Goal: Task Accomplishment & Management: Complete application form

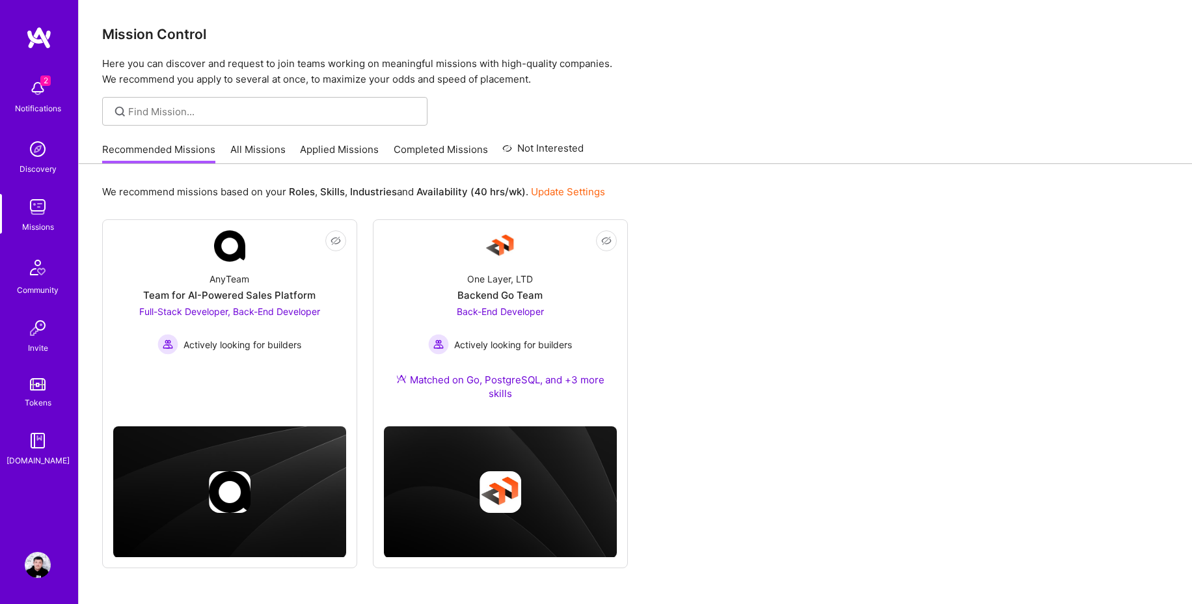
click at [668, 119] on div at bounding box center [636, 111] width 1114 height 29
click at [205, 310] on span "Full-Stack Developer, Back-End Developer" at bounding box center [229, 311] width 181 height 11
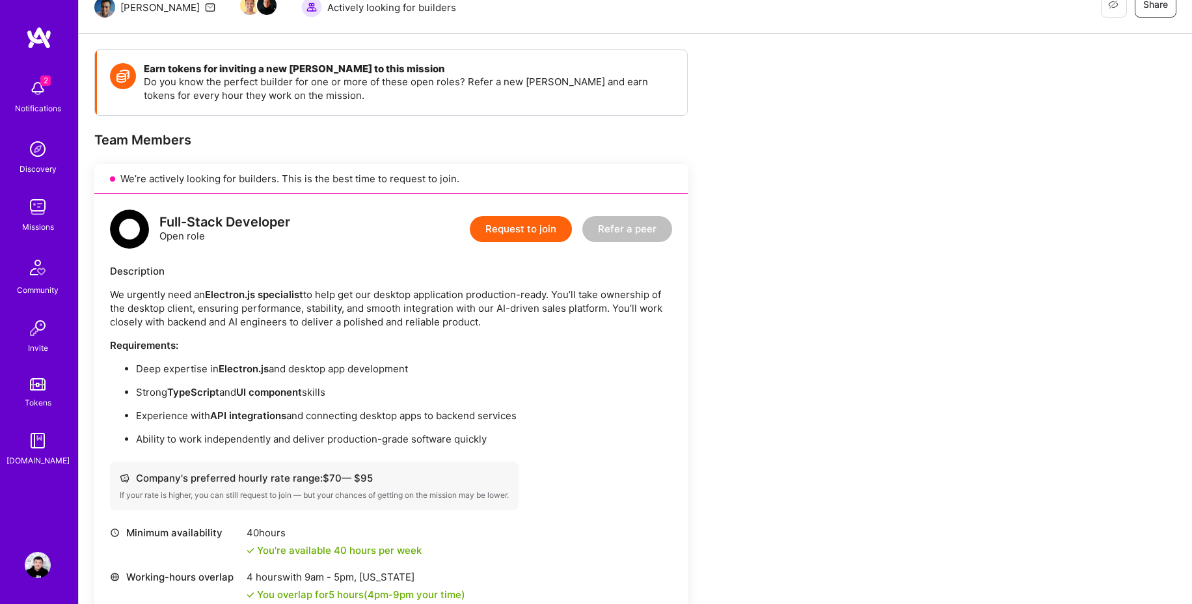
scroll to position [89, 0]
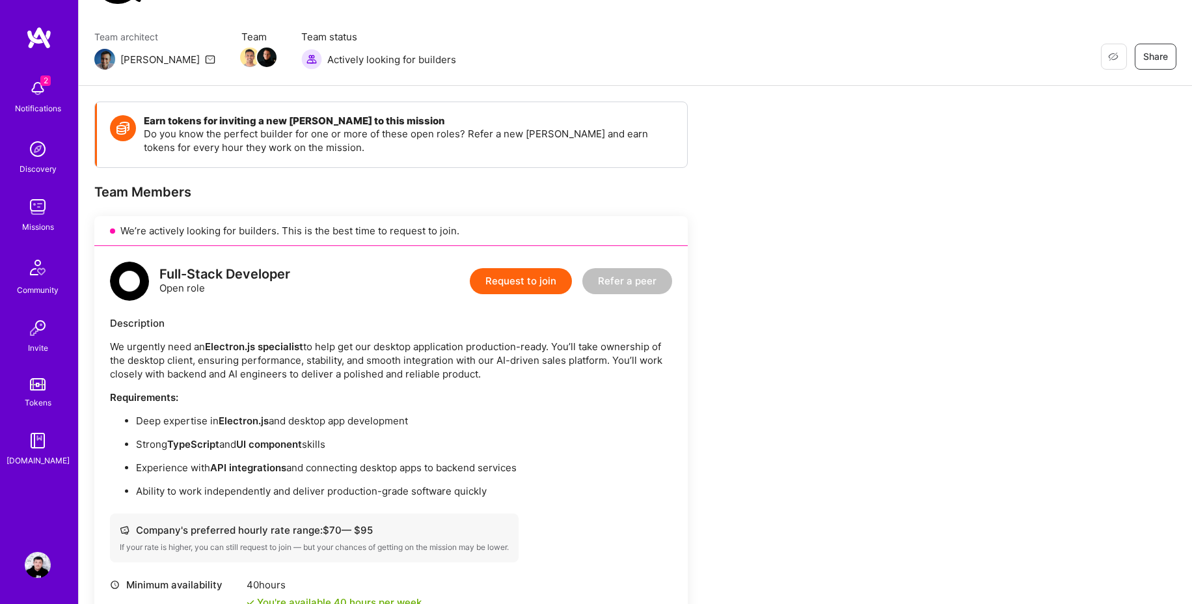
click at [521, 281] on button "Request to join" at bounding box center [521, 281] width 102 height 26
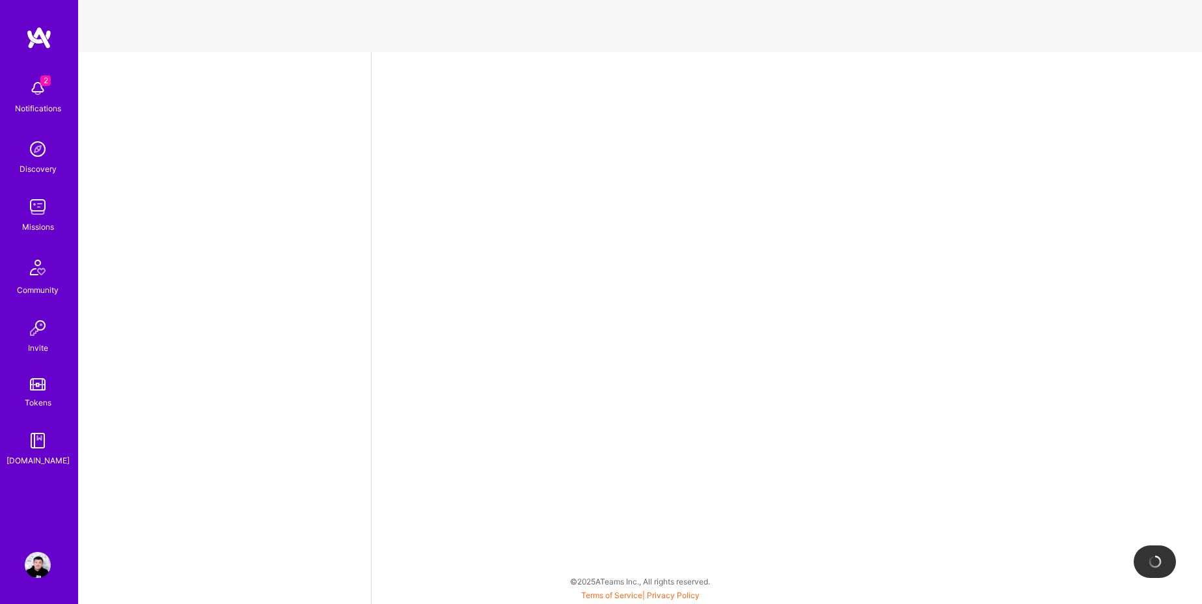
select select "RU"
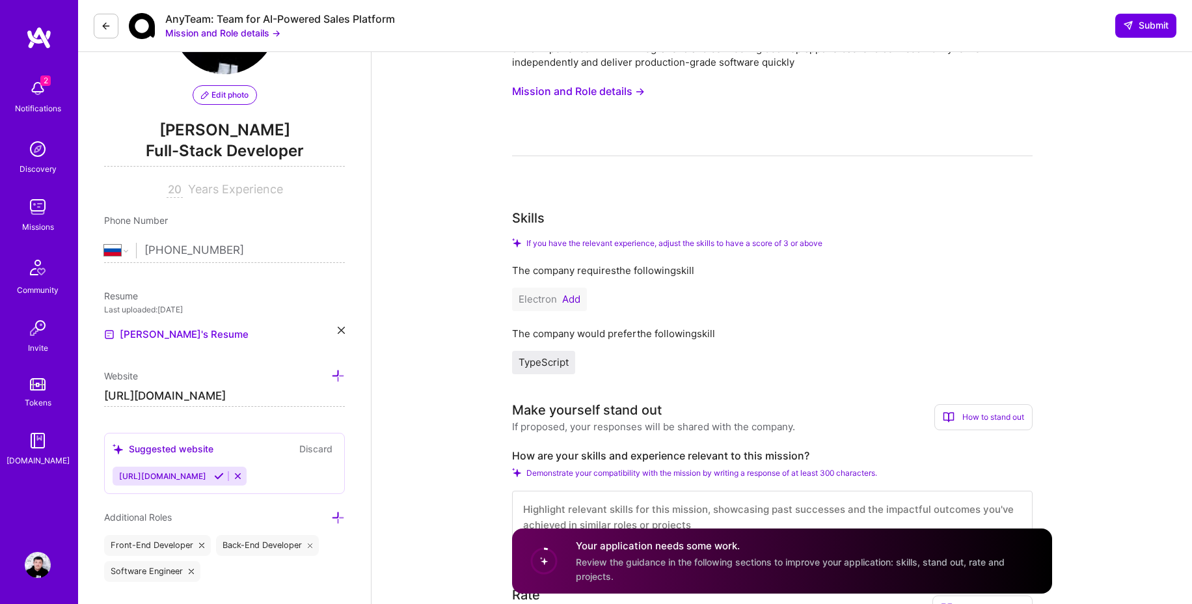
scroll to position [111, 0]
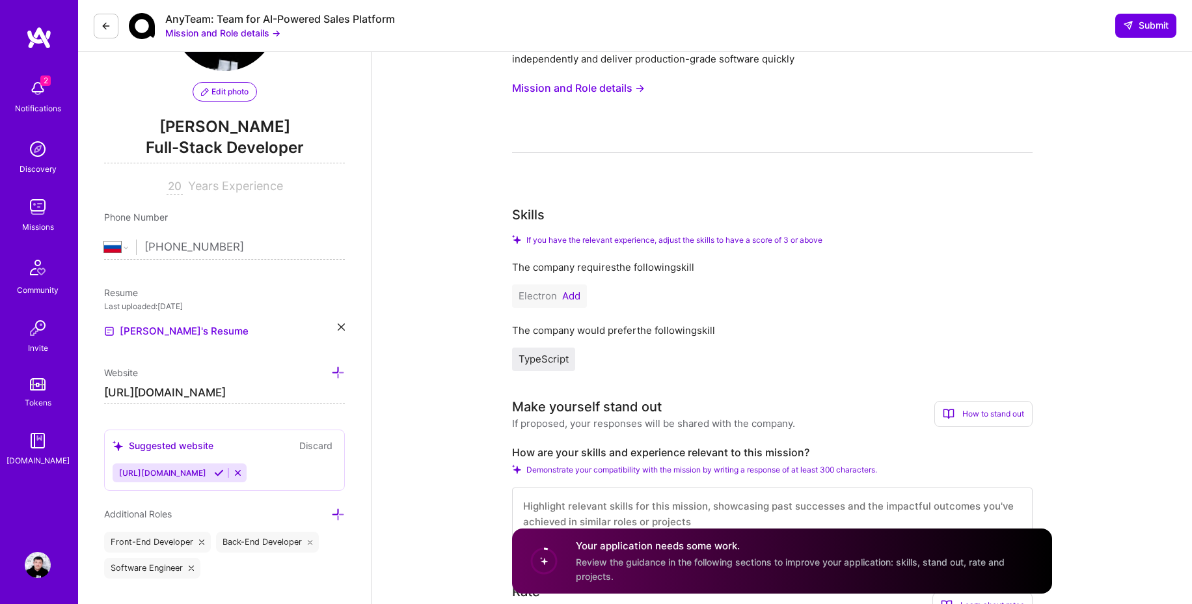
click at [568, 292] on button "Add" at bounding box center [571, 296] width 18 height 10
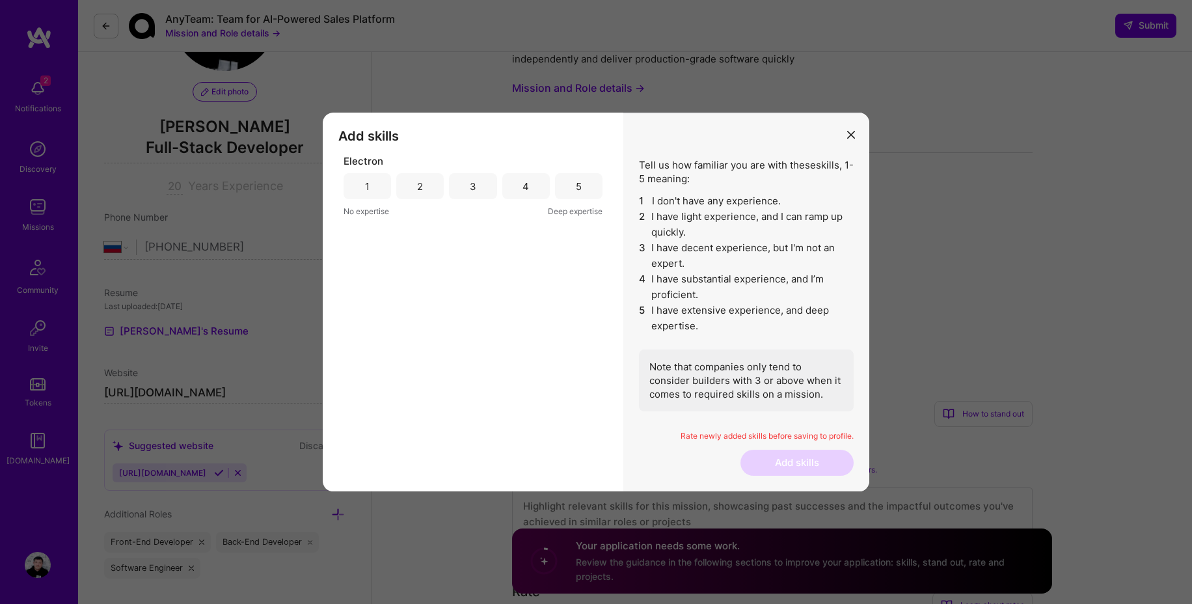
click at [522, 190] on div "4" at bounding box center [526, 186] width 48 height 26
click at [491, 194] on div "3" at bounding box center [473, 186] width 48 height 26
click at [791, 471] on button "Add skills" at bounding box center [797, 463] width 113 height 26
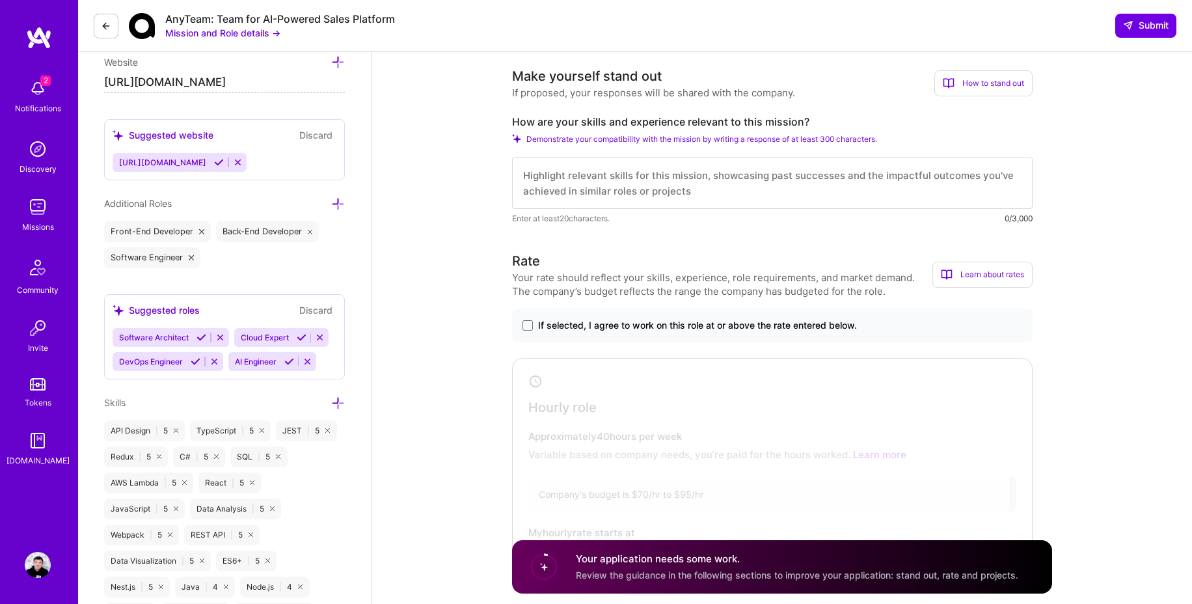
scroll to position [420, 0]
click at [631, 182] on textarea at bounding box center [772, 184] width 521 height 52
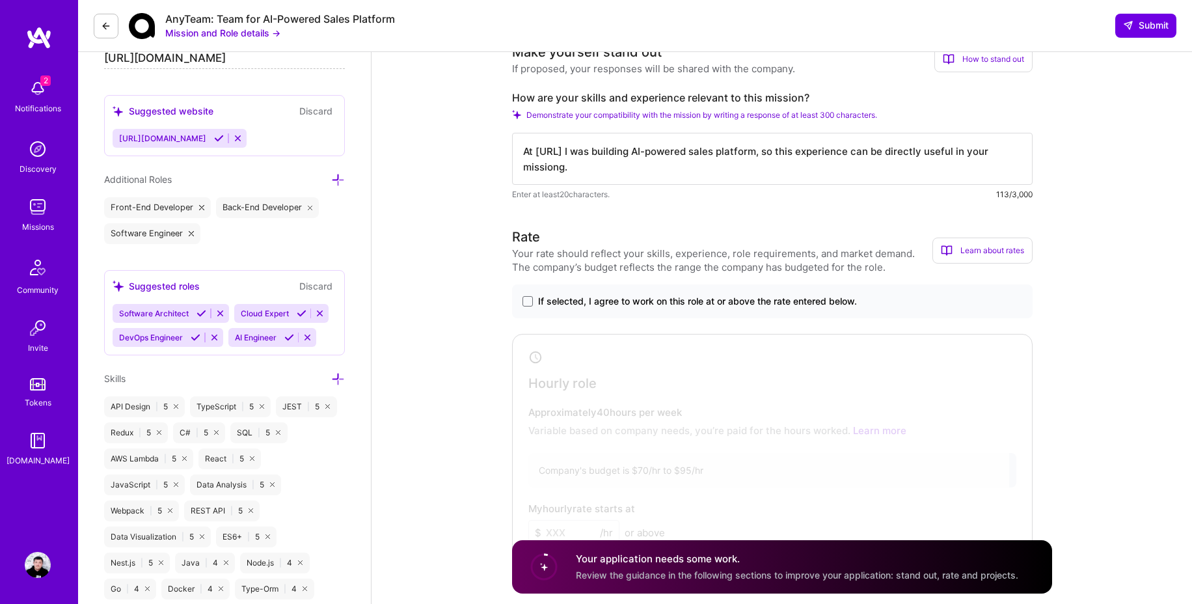
scroll to position [450, 0]
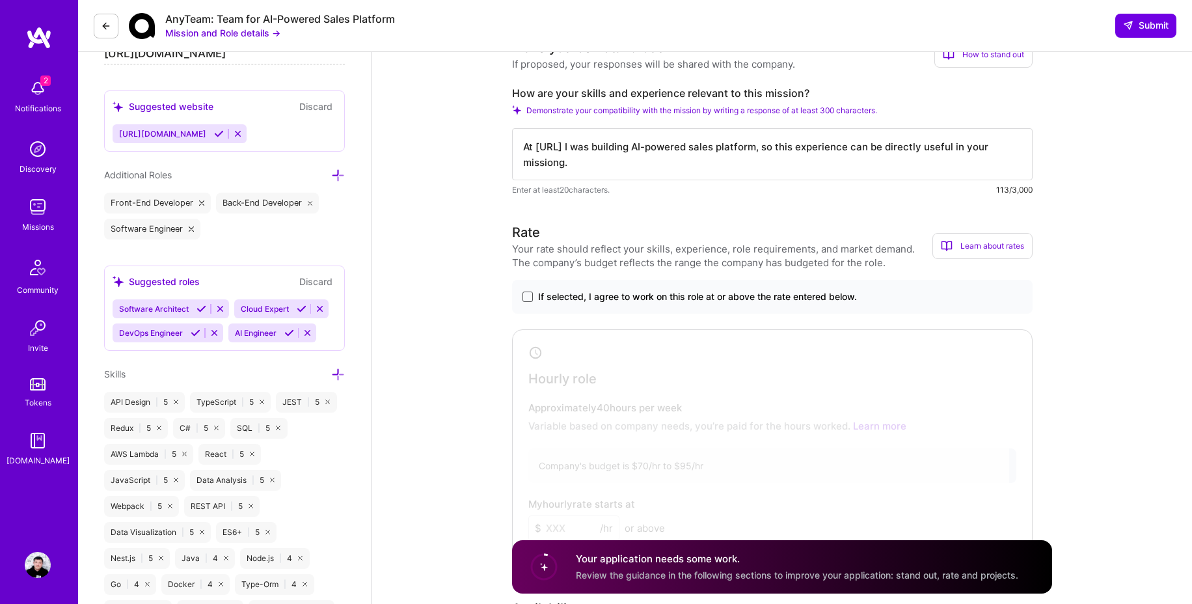
type textarea "At [URL] I was building AI-powered sales platform, so this experience can be di…"
click at [525, 294] on span at bounding box center [528, 297] width 10 height 10
click at [0, 0] on input "If selected, I agree to work on this role at or above the rate entered below." at bounding box center [0, 0] width 0 height 0
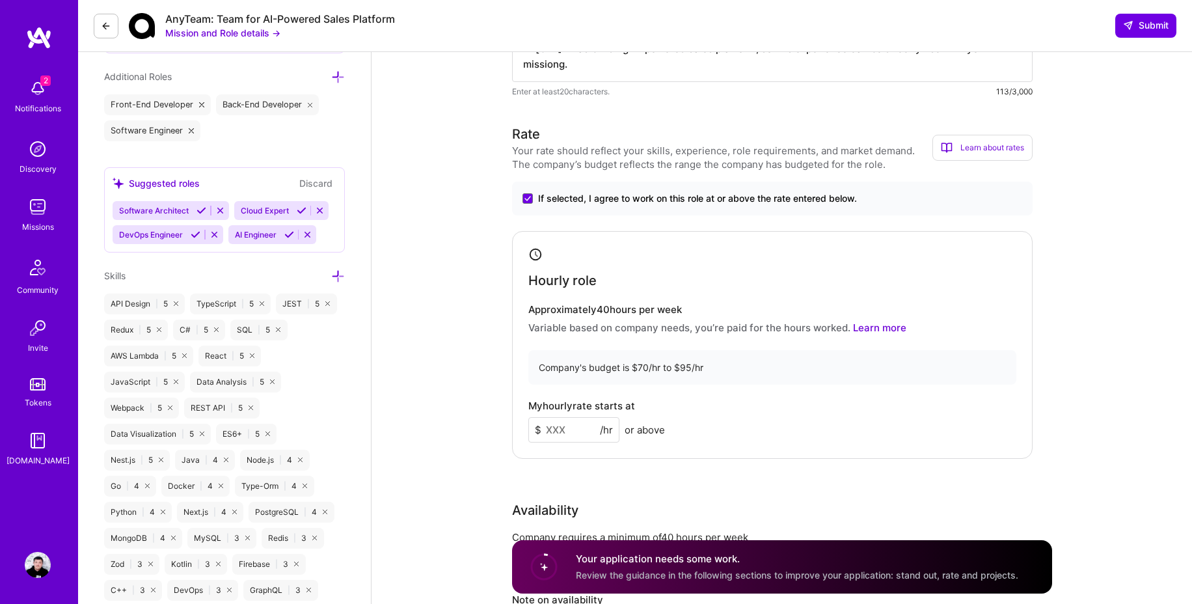
scroll to position [611, 0]
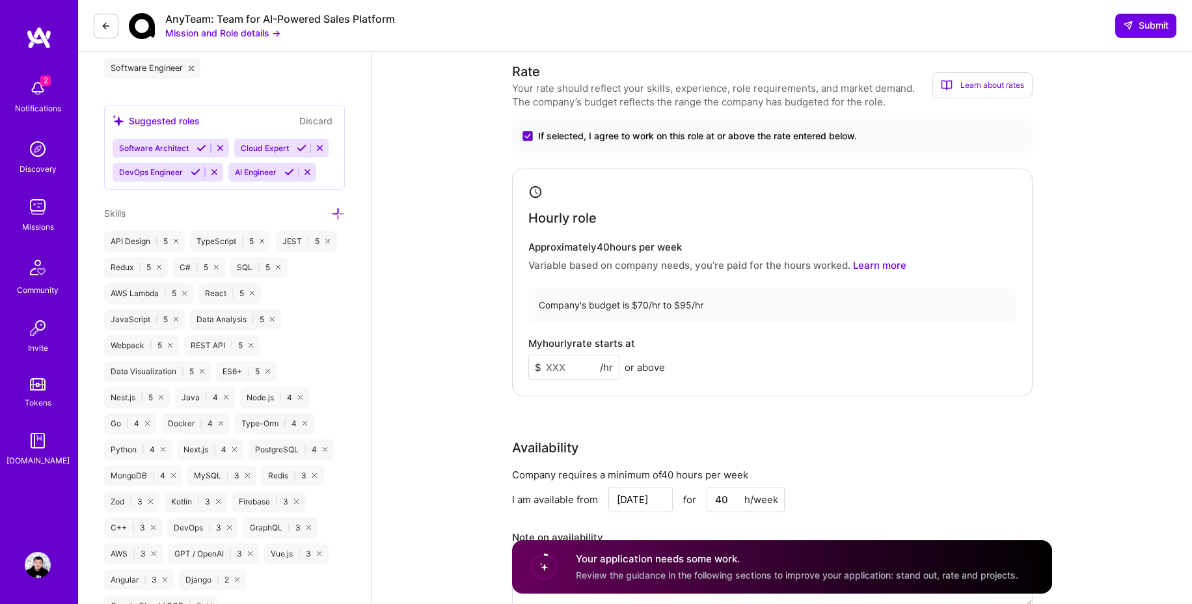
click at [579, 368] on input at bounding box center [573, 367] width 91 height 25
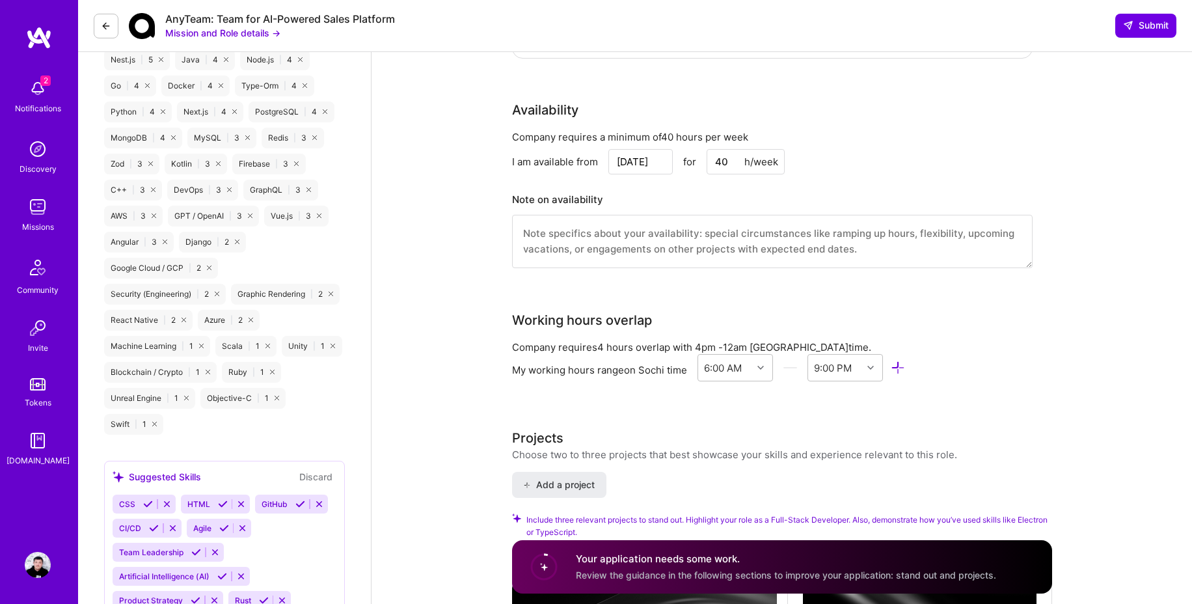
scroll to position [951, 0]
type input "60"
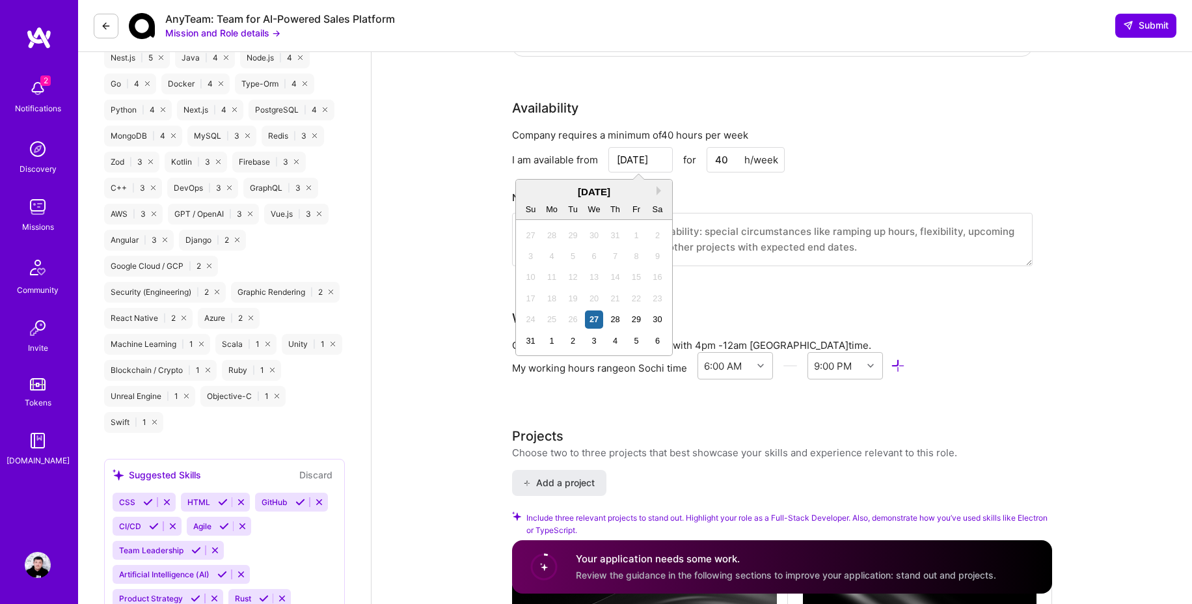
click at [649, 156] on input "[DATE]" at bounding box center [641, 159] width 64 height 25
click at [555, 342] on div "1" at bounding box center [552, 341] width 18 height 18
type input "[DATE]"
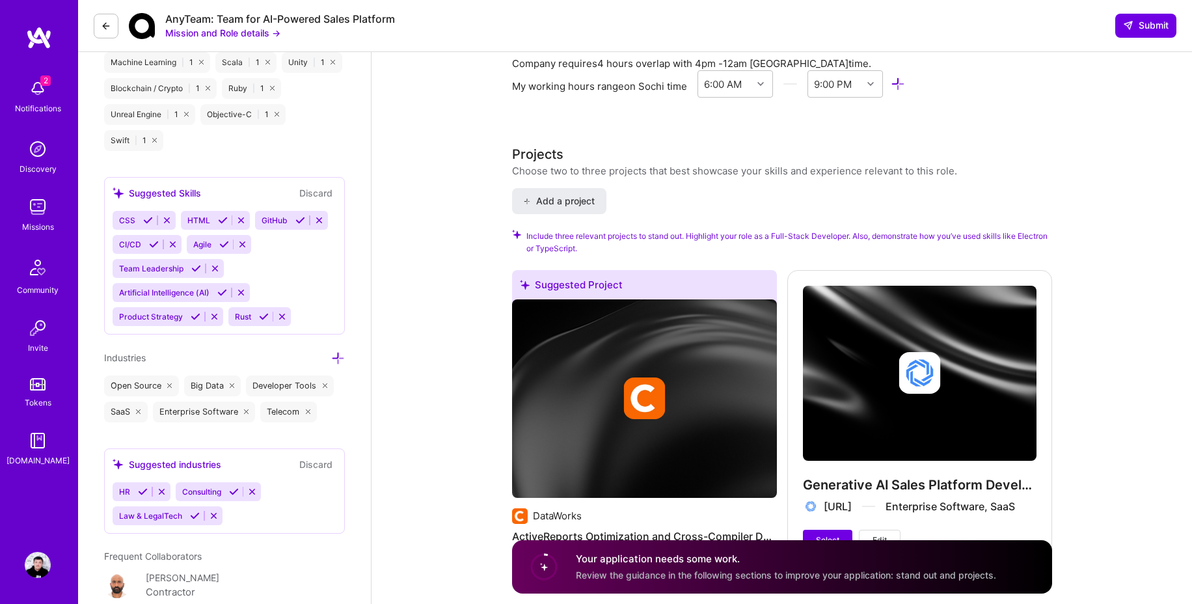
scroll to position [1299, 0]
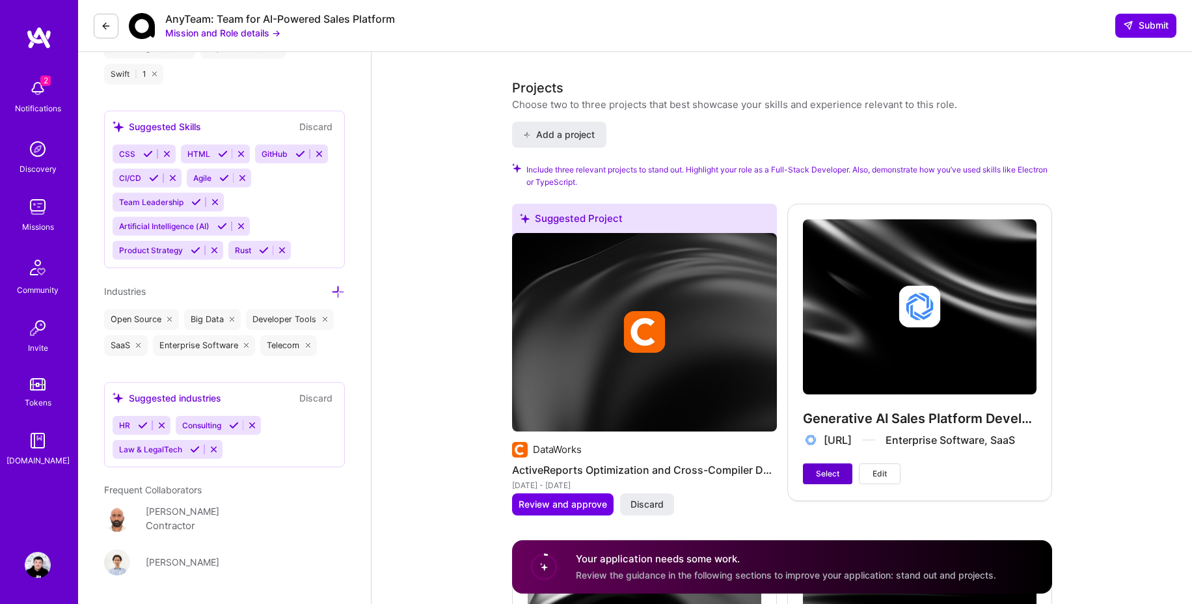
click at [836, 481] on button "Select" at bounding box center [827, 473] width 49 height 21
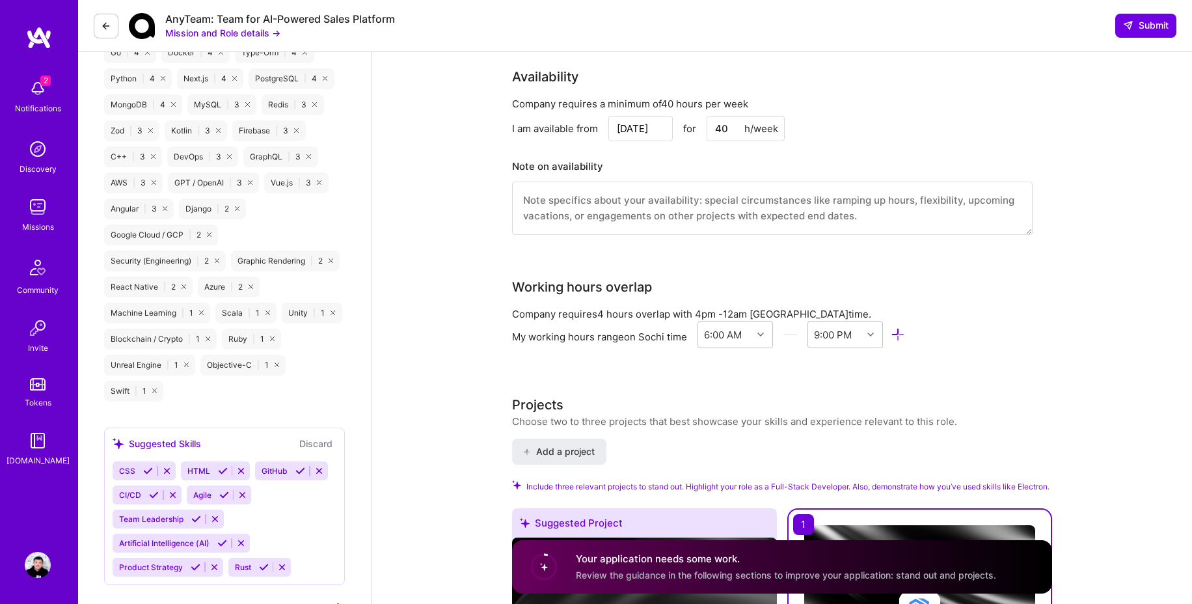
scroll to position [0, 0]
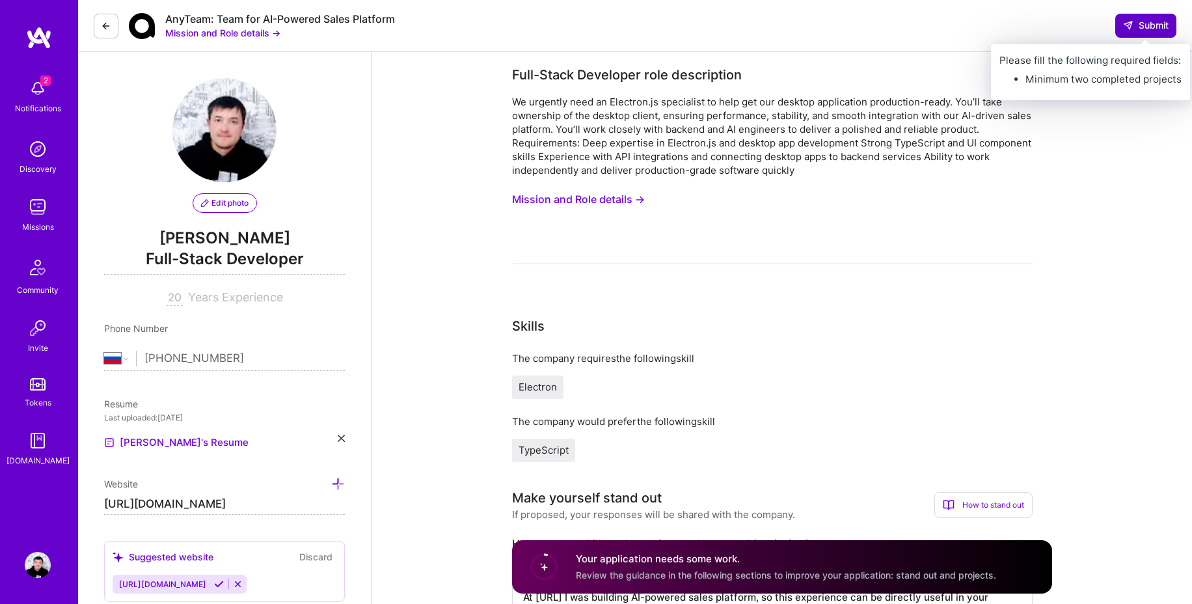
click at [1141, 30] on span "Submit" at bounding box center [1146, 25] width 46 height 13
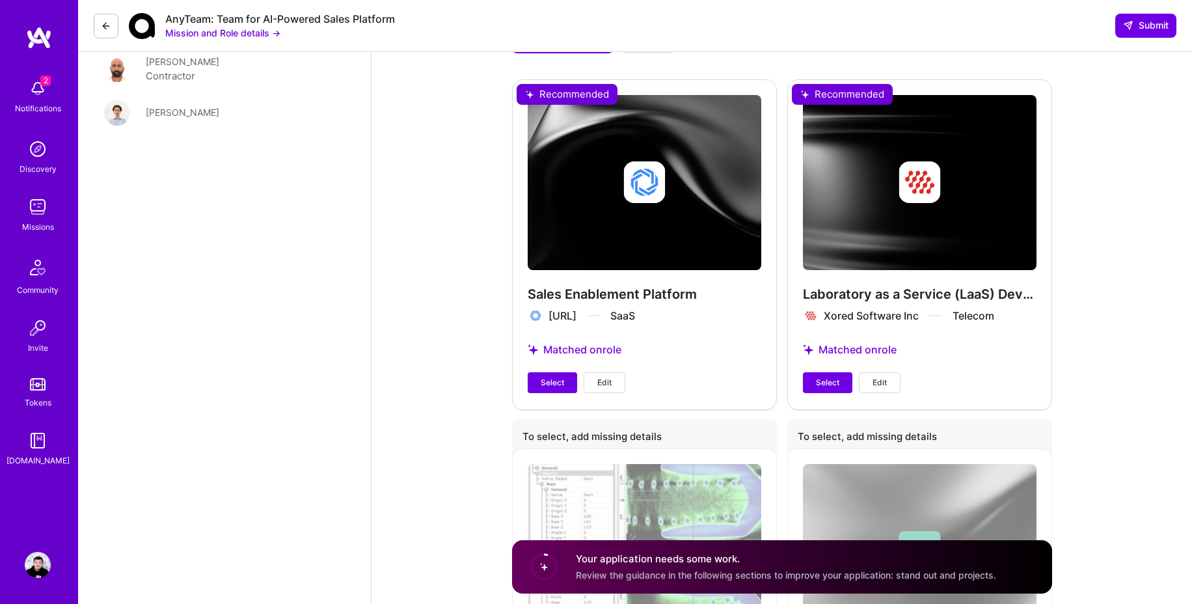
scroll to position [1779, 0]
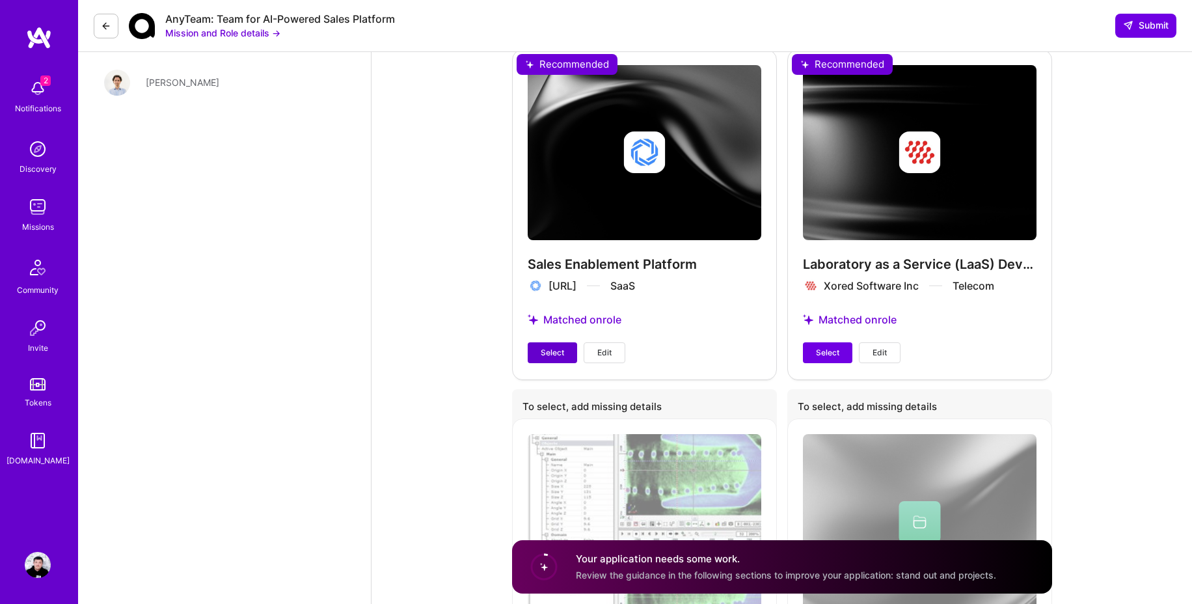
click at [568, 363] on button "Select" at bounding box center [552, 352] width 49 height 21
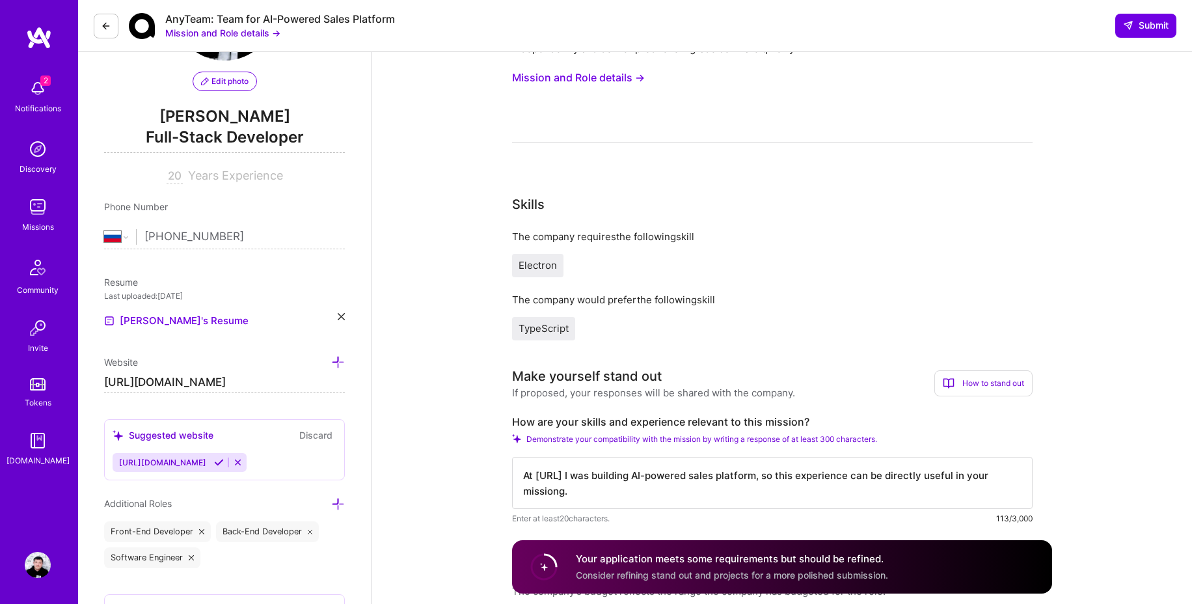
scroll to position [0, 0]
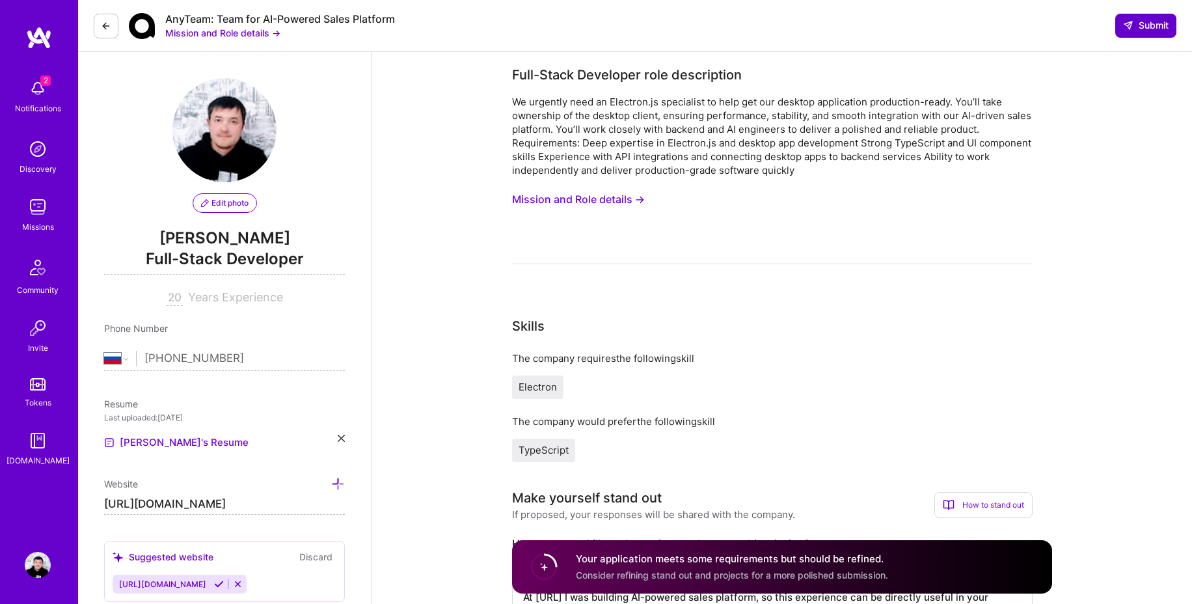
click at [1140, 29] on span "Submit" at bounding box center [1146, 25] width 46 height 13
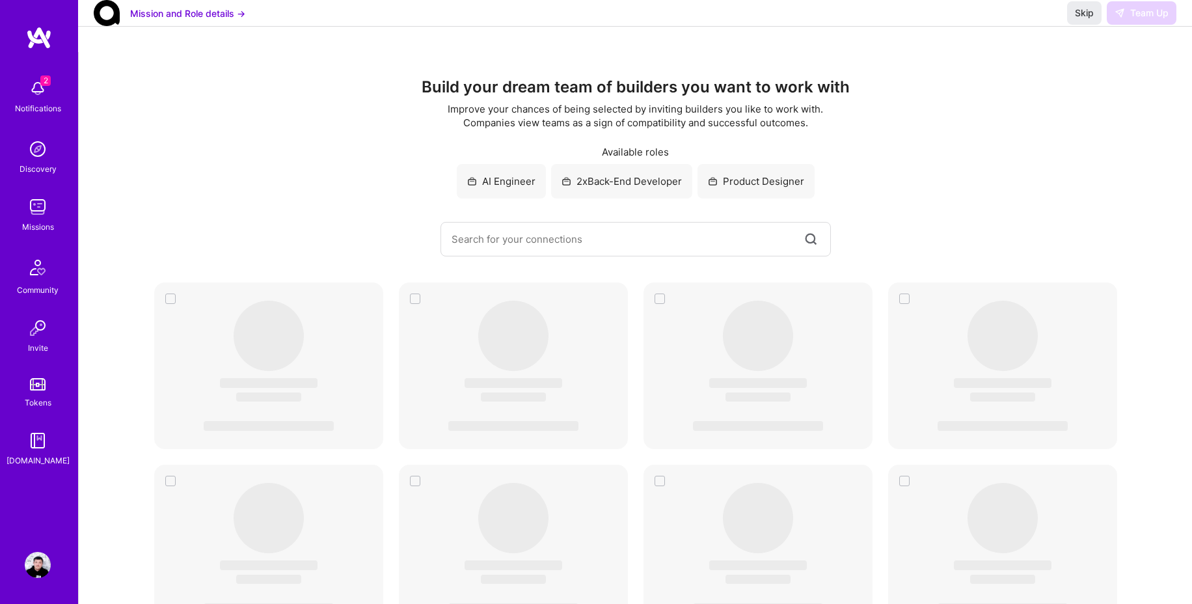
click at [42, 566] on img at bounding box center [38, 565] width 26 height 26
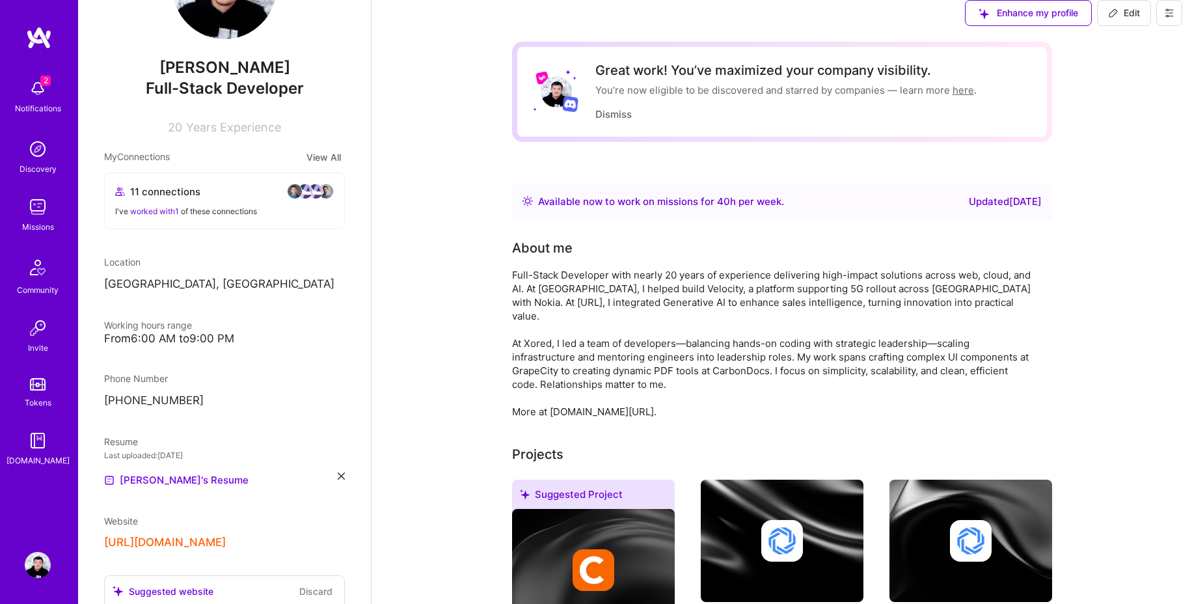
scroll to position [126, 0]
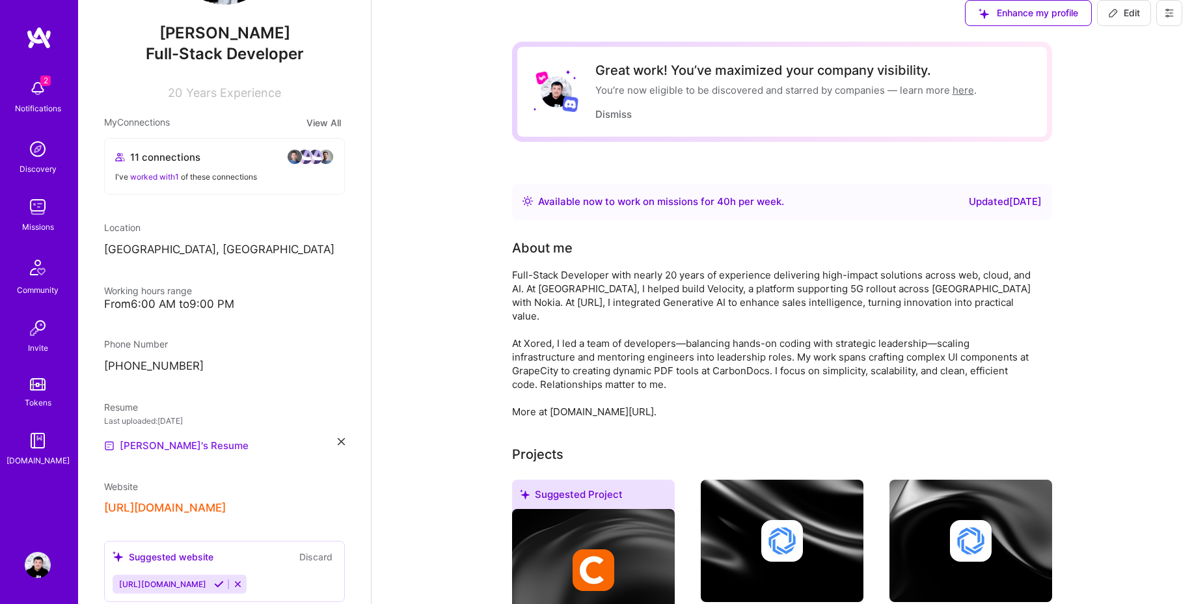
click at [191, 446] on link "[PERSON_NAME]'s Resume" at bounding box center [176, 446] width 144 height 16
click at [338, 442] on icon at bounding box center [341, 441] width 7 height 7
click at [174, 437] on div "Upload your Resume PDF file format" at bounding box center [174, 437] width 89 height 27
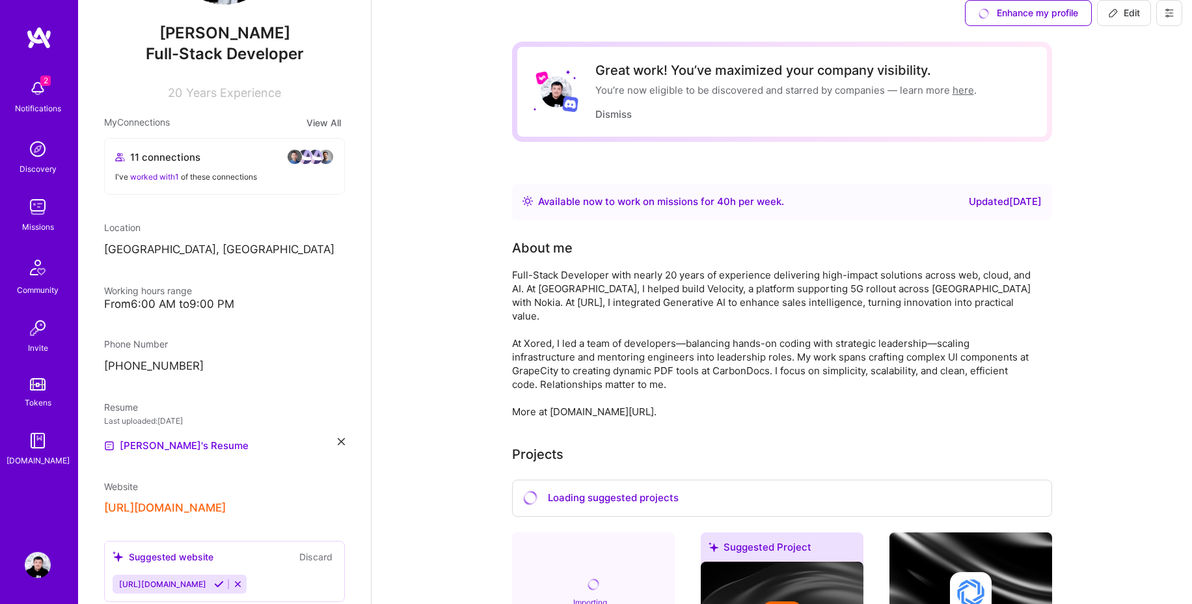
click at [47, 210] on img at bounding box center [38, 207] width 26 height 26
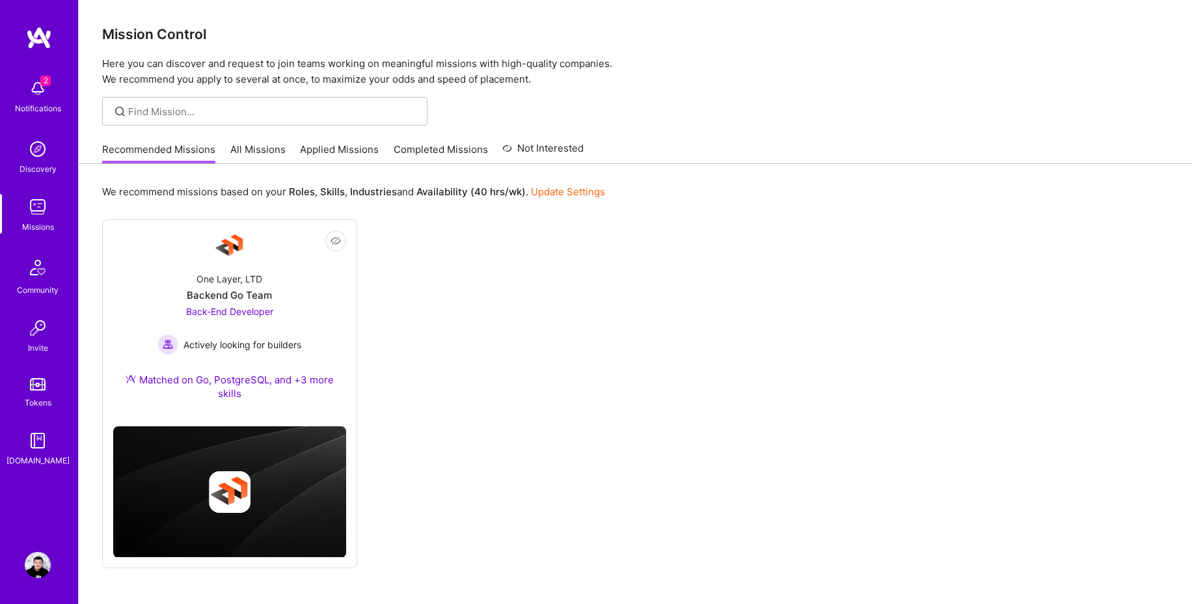
click at [664, 122] on div at bounding box center [636, 111] width 1114 height 29
click at [713, 111] on div at bounding box center [636, 111] width 1114 height 29
click at [746, 93] on div "Mission Control Here you can discover and request to join teams working on mean…" at bounding box center [636, 324] width 1114 height 648
